Goal: Task Accomplishment & Management: Manage account settings

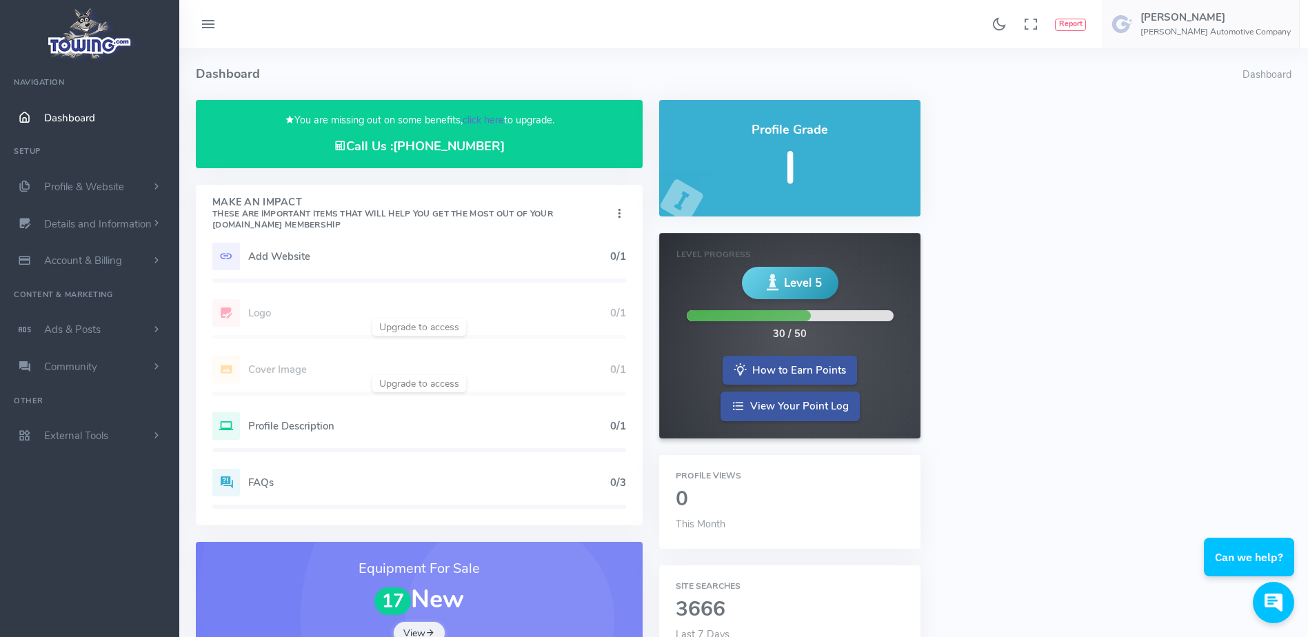
click at [492, 120] on link "click here" at bounding box center [483, 120] width 41 height 14
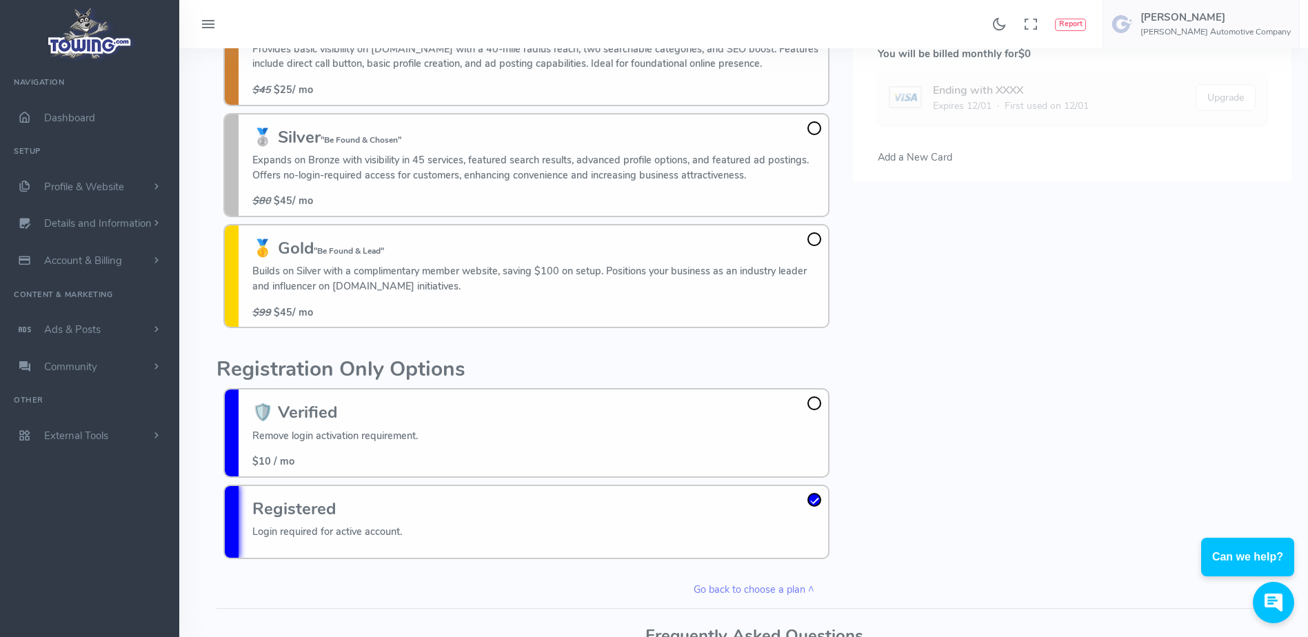
scroll to position [171, 0]
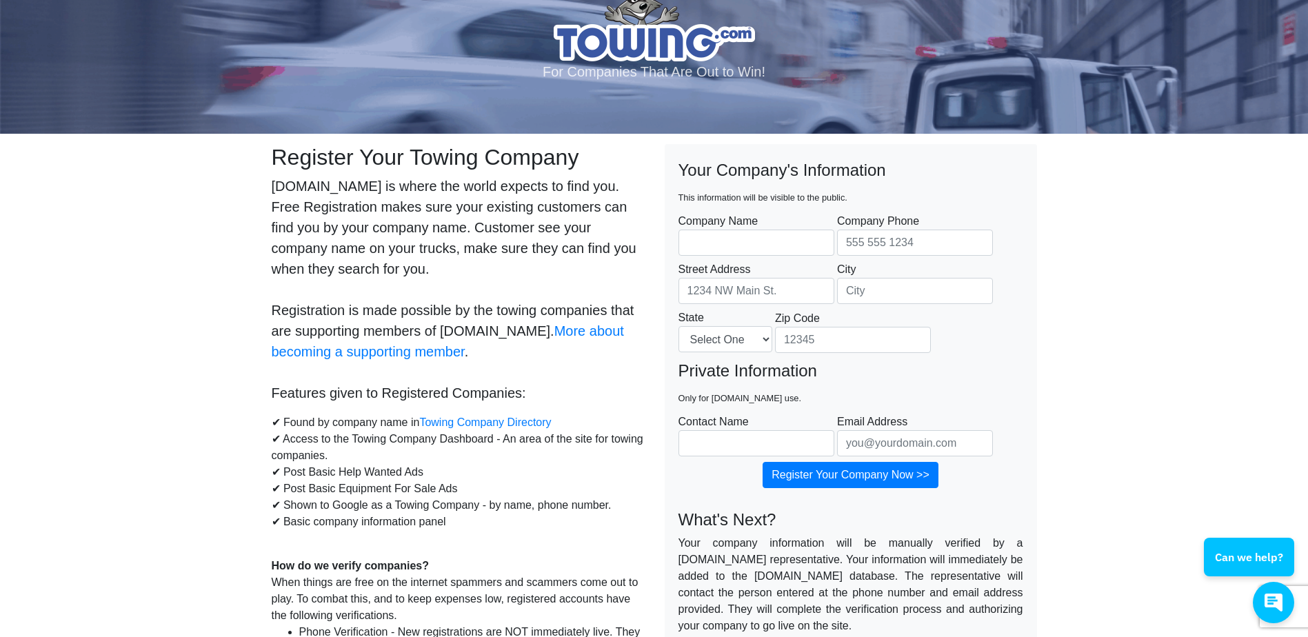
scroll to position [34, 0]
